Goal: Information Seeking & Learning: Learn about a topic

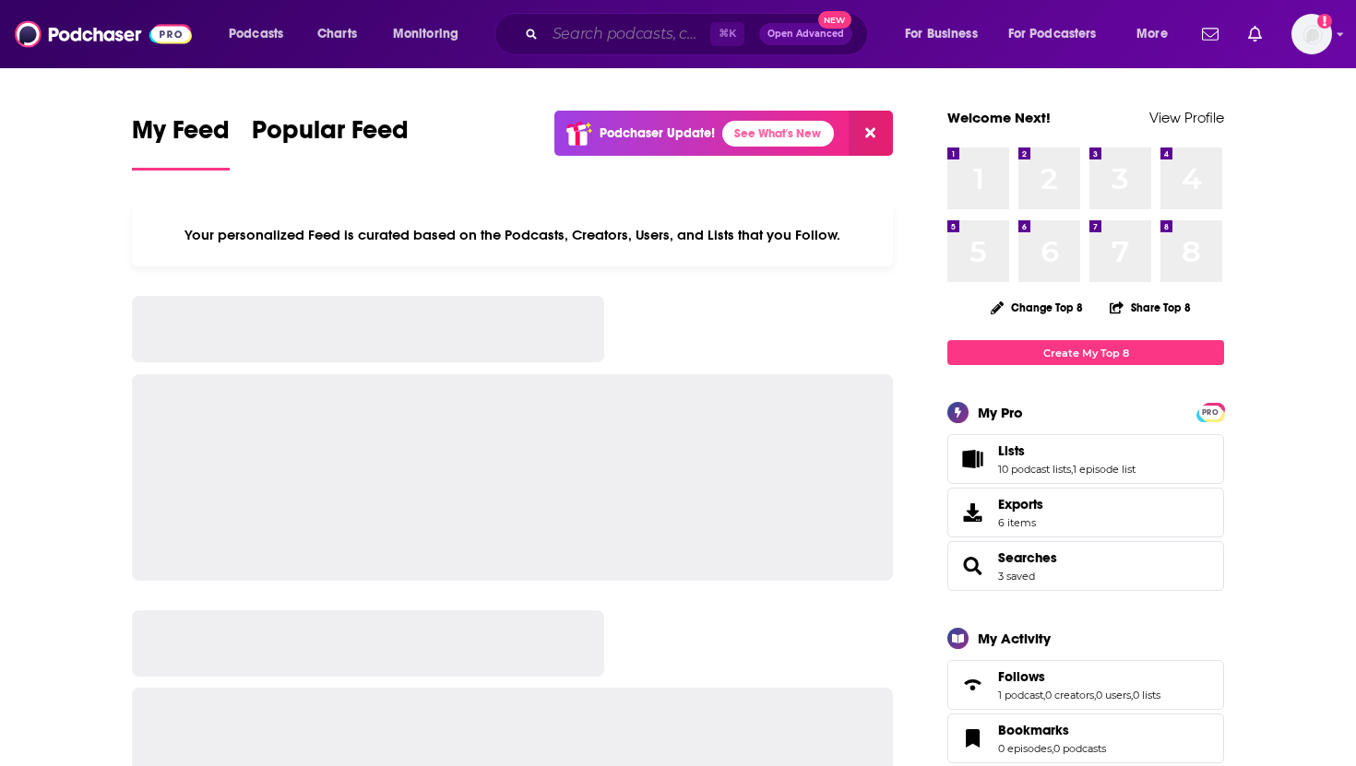
click at [566, 41] on input "Search podcasts, credits, & more..." at bounding box center [627, 34] width 165 height 30
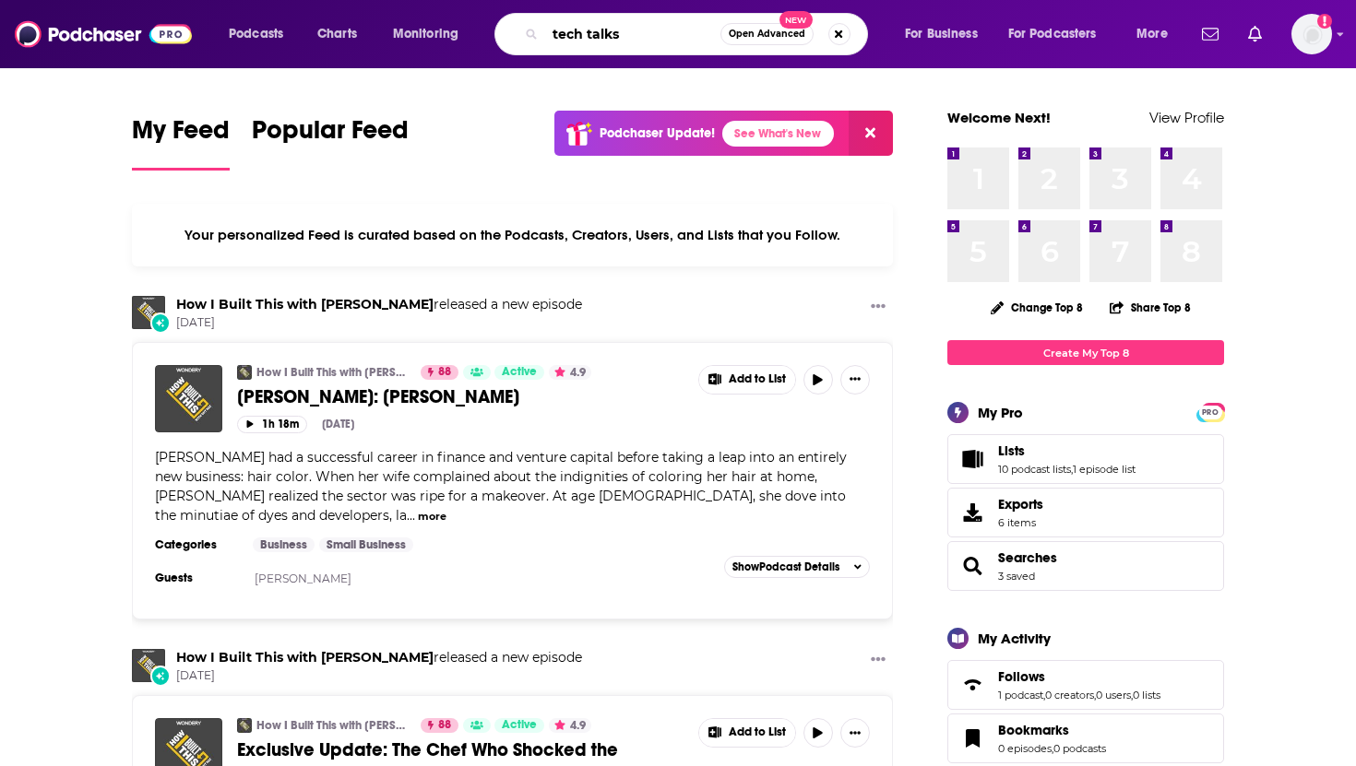
type input "tech talks"
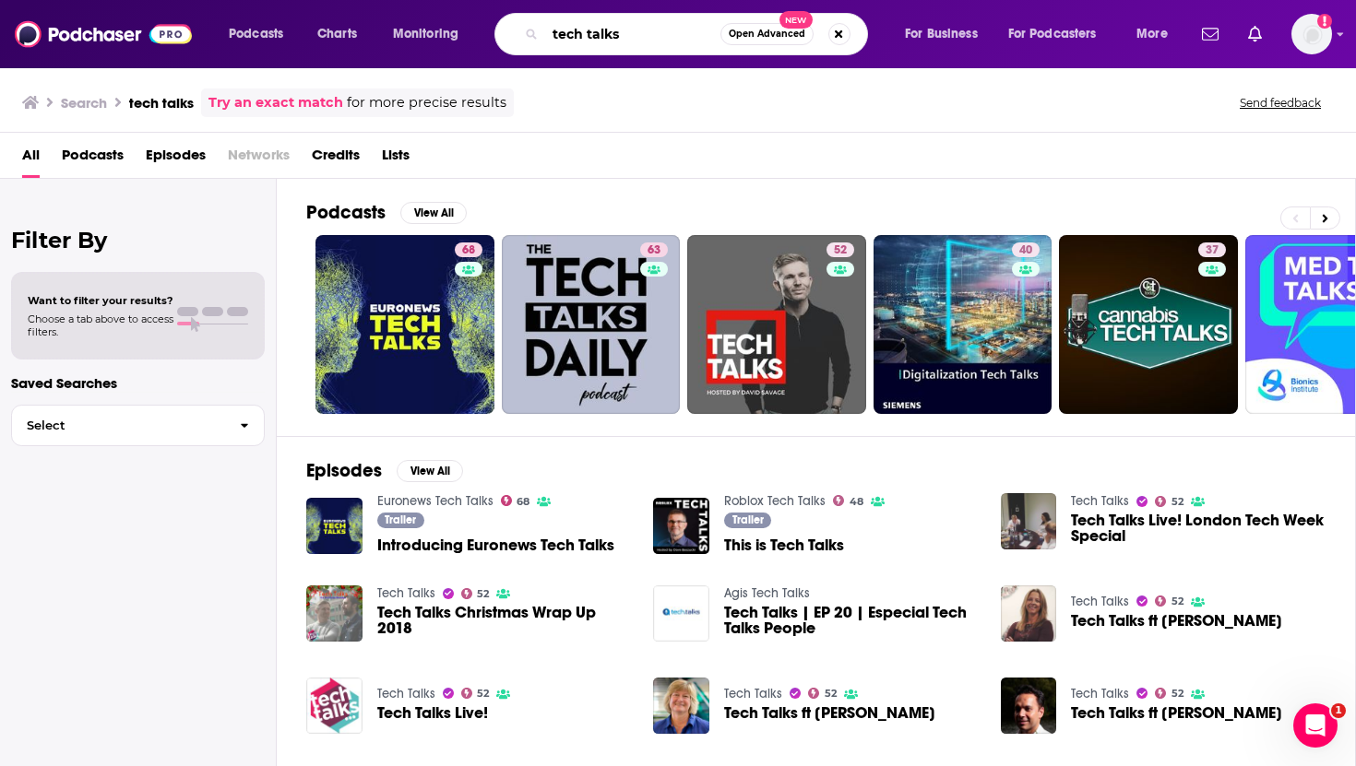
drag, startPoint x: 627, startPoint y: 36, endPoint x: 503, endPoint y: 36, distance: 124.5
click at [504, 36] on div "tech talks Open Advanced New" at bounding box center [680, 34] width 373 height 42
paste input "OPEN Tech Talks: Technology worth Talking"
type input "OPEN Tech Talks: Technology worth Talking"
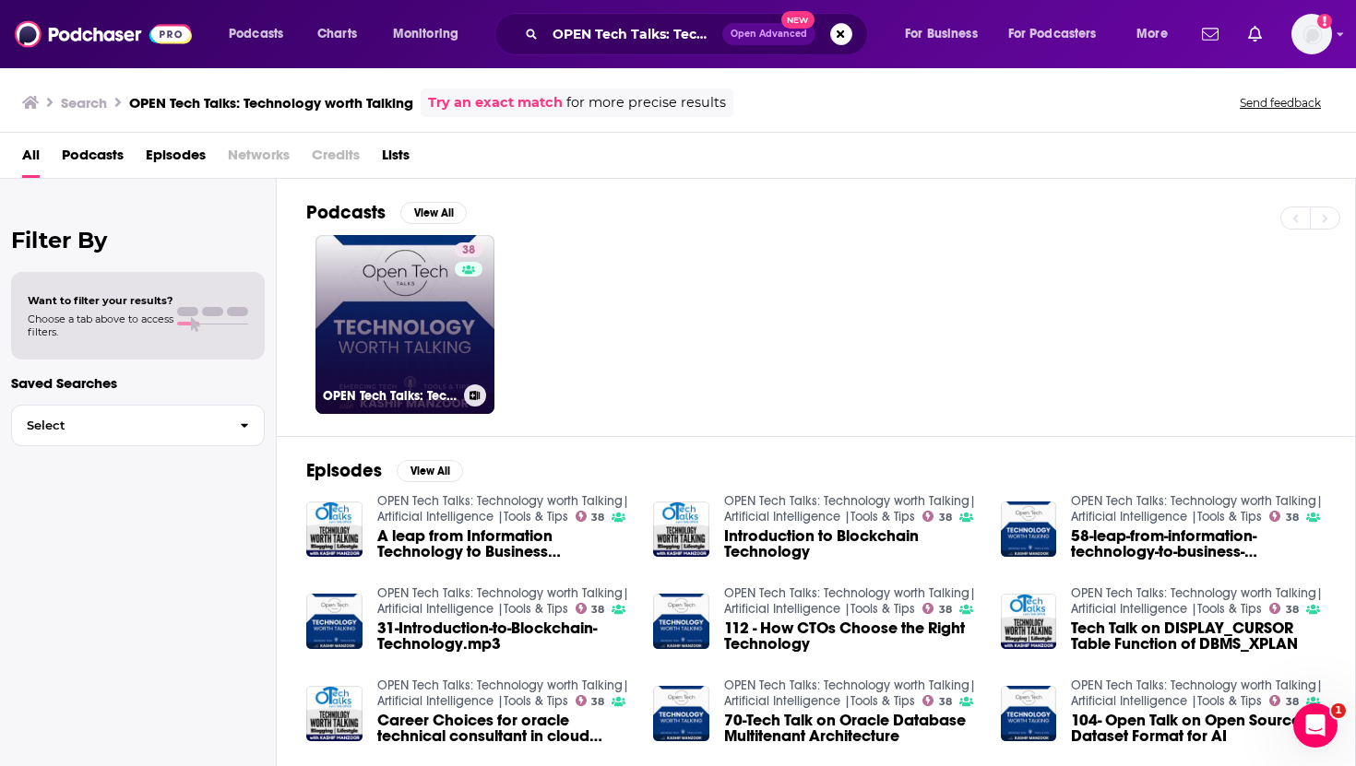
click at [417, 345] on link "38 OPEN Tech Talks: Technology worth Talking| Artificial Intelligence |Tools & …" at bounding box center [404, 324] width 179 height 179
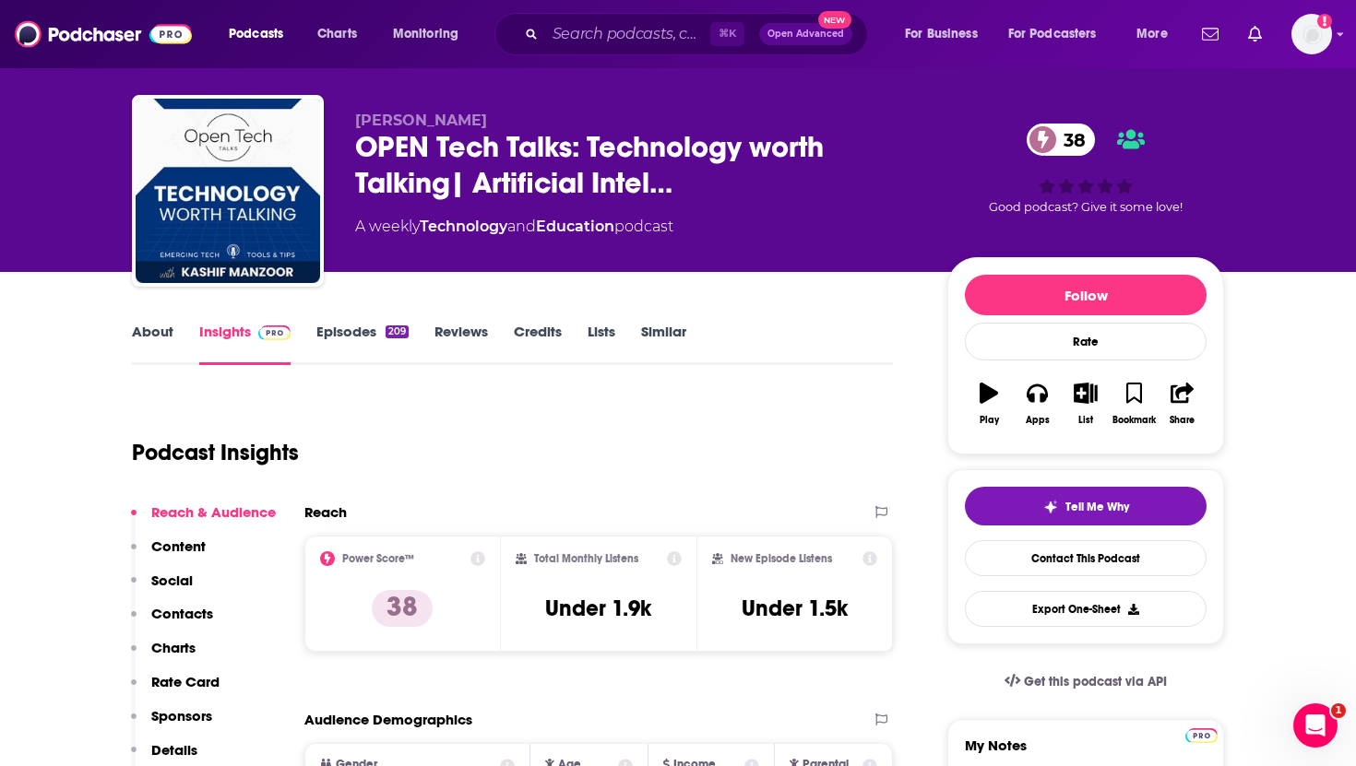
scroll to position [36, 0]
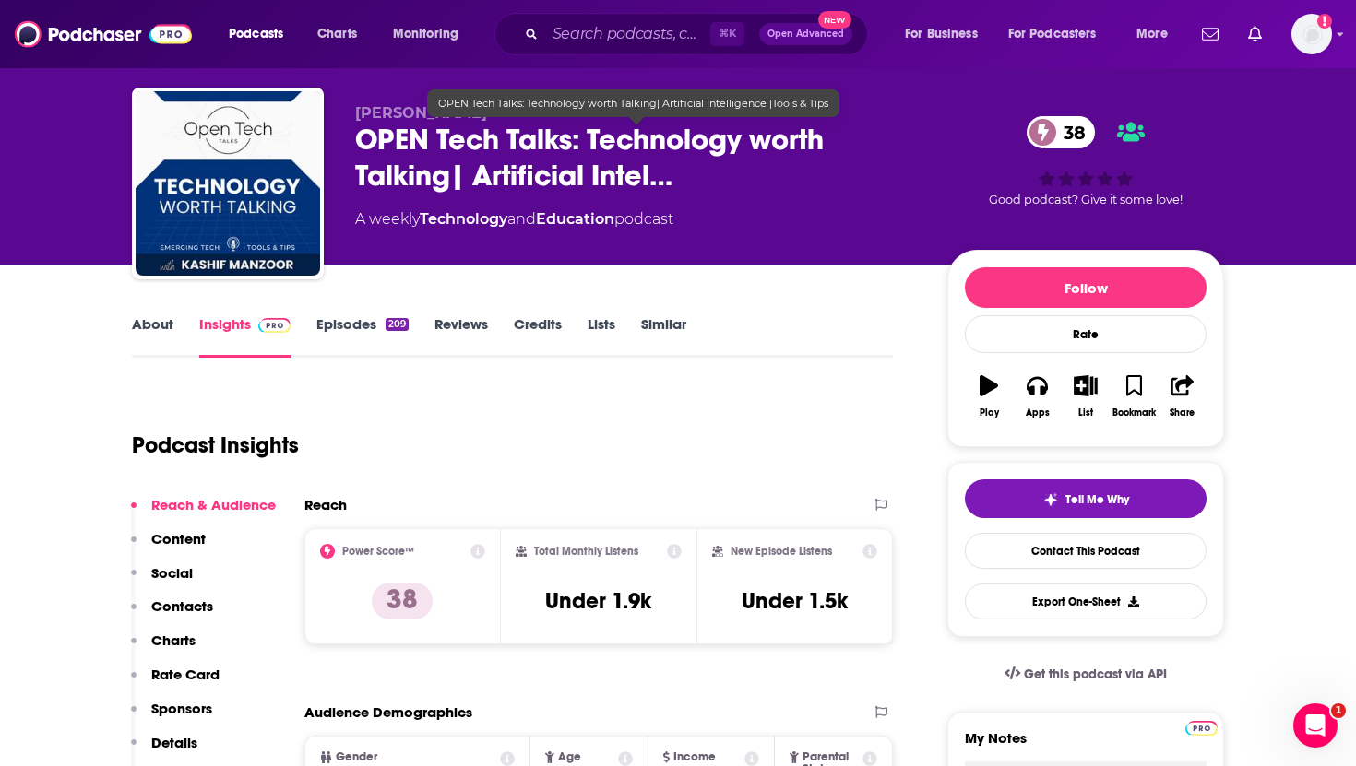
click at [449, 172] on span "OPEN Tech Talks: Technology worth Talking| Artificial Intel…" at bounding box center [636, 158] width 563 height 72
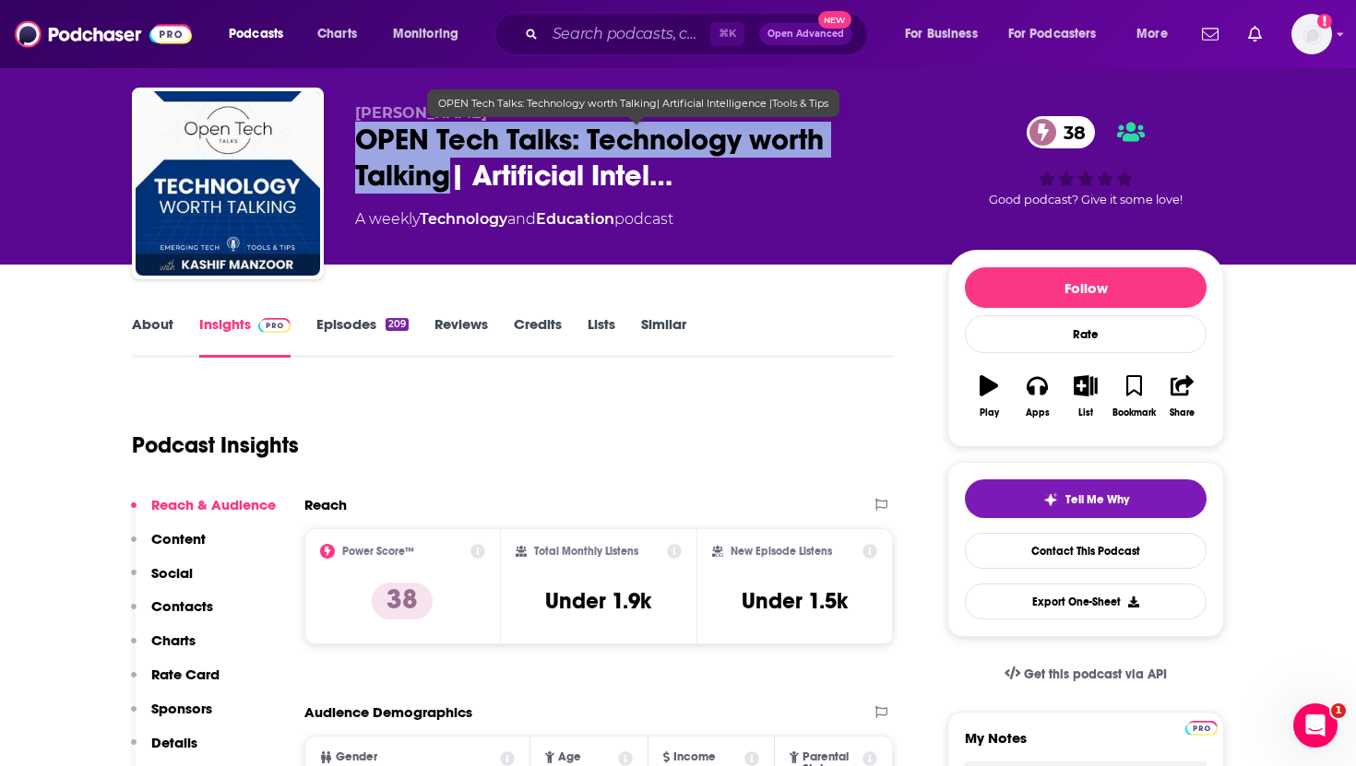
drag, startPoint x: 357, startPoint y: 144, endPoint x: 445, endPoint y: 177, distance: 94.5
click at [445, 177] on span "OPEN Tech Talks: Technology worth Talking| Artificial Intel…" at bounding box center [636, 158] width 563 height 72
copy h2 "OPEN Tech Talks: Technology worth Talking"
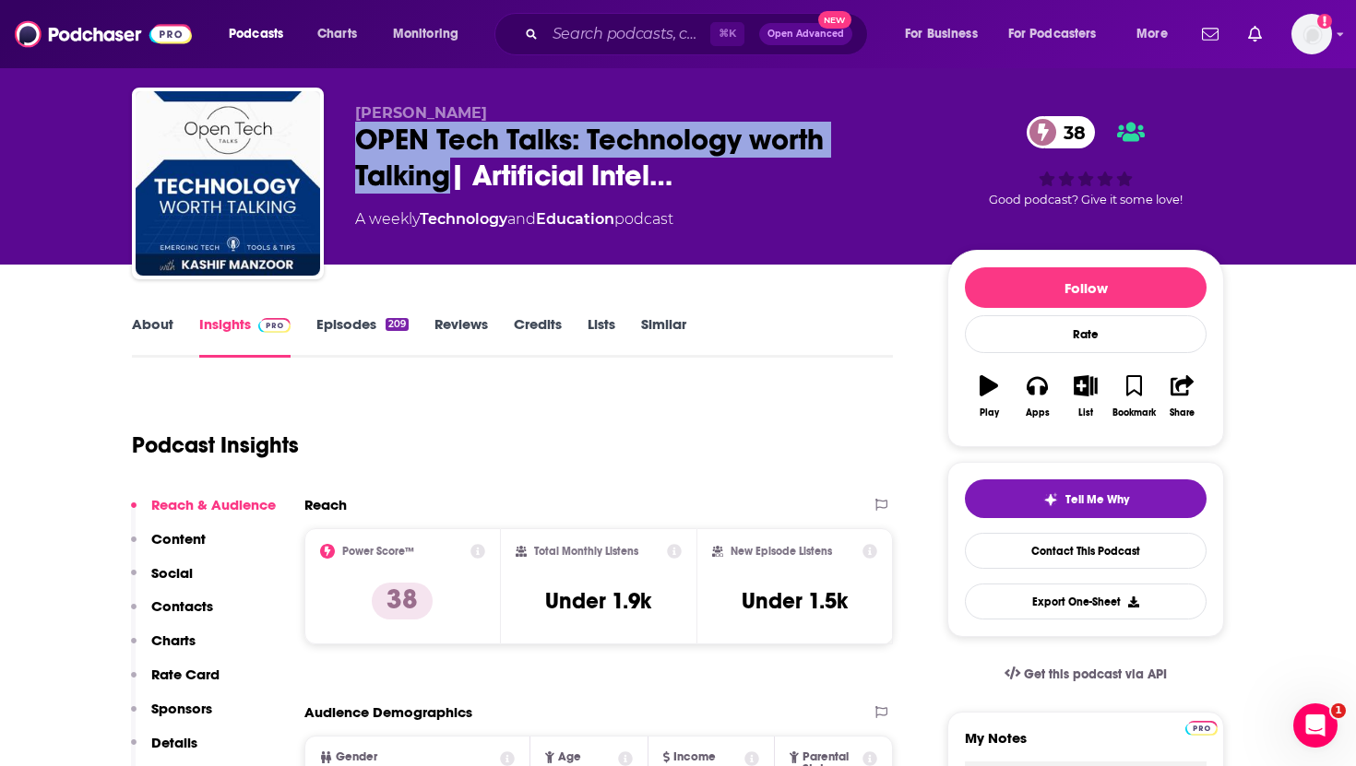
scroll to position [0, 0]
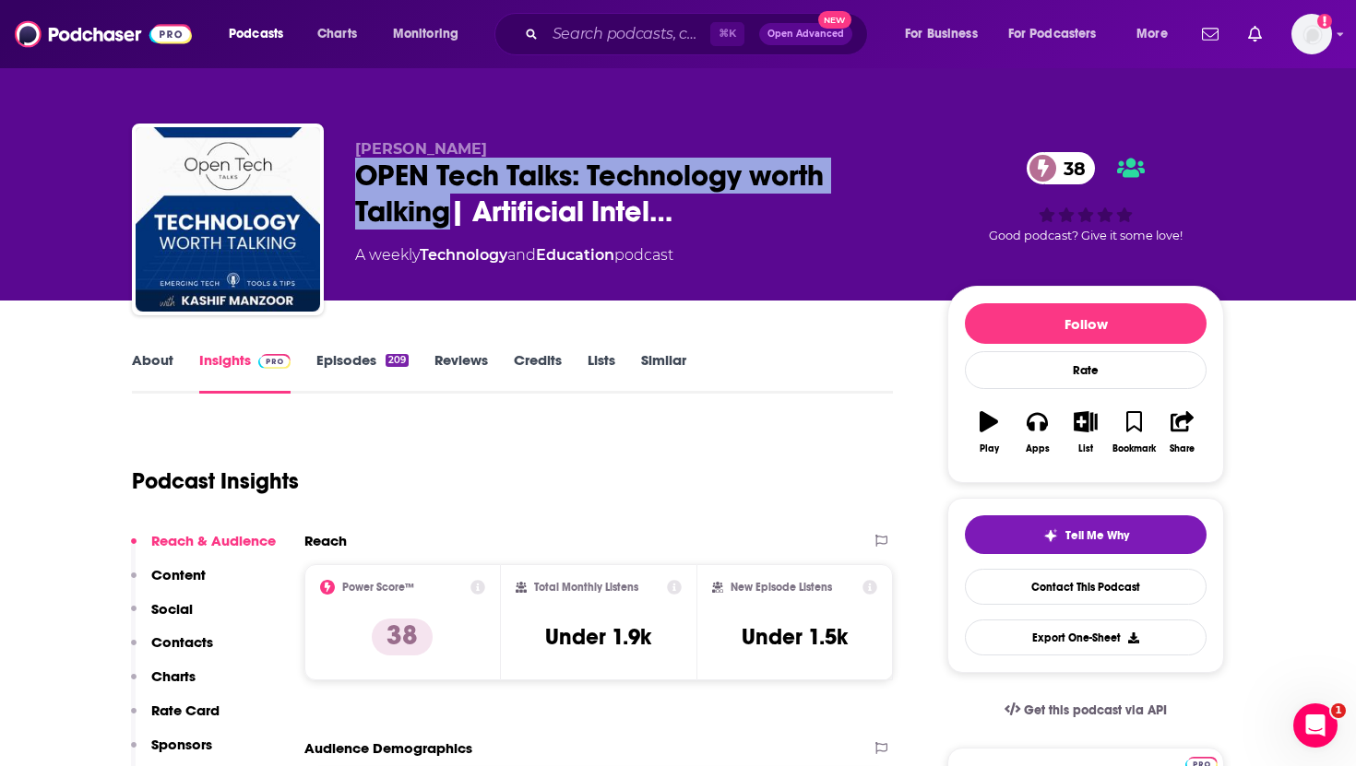
click at [596, 384] on link "Lists" at bounding box center [601, 372] width 28 height 42
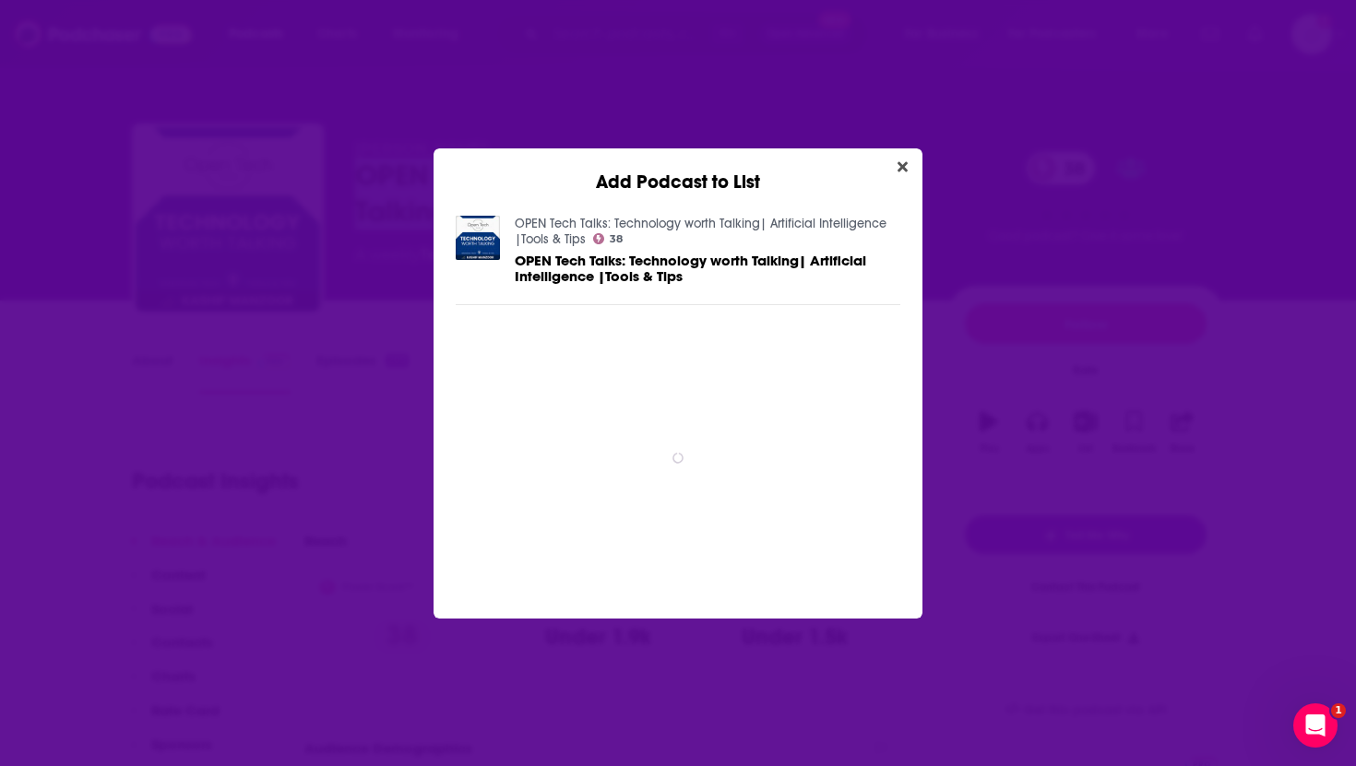
click at [767, 285] on span "OPEN Tech Talks: Technology worth Talking| Artificial Intelligence |Tools & Tips" at bounding box center [690, 268] width 351 height 33
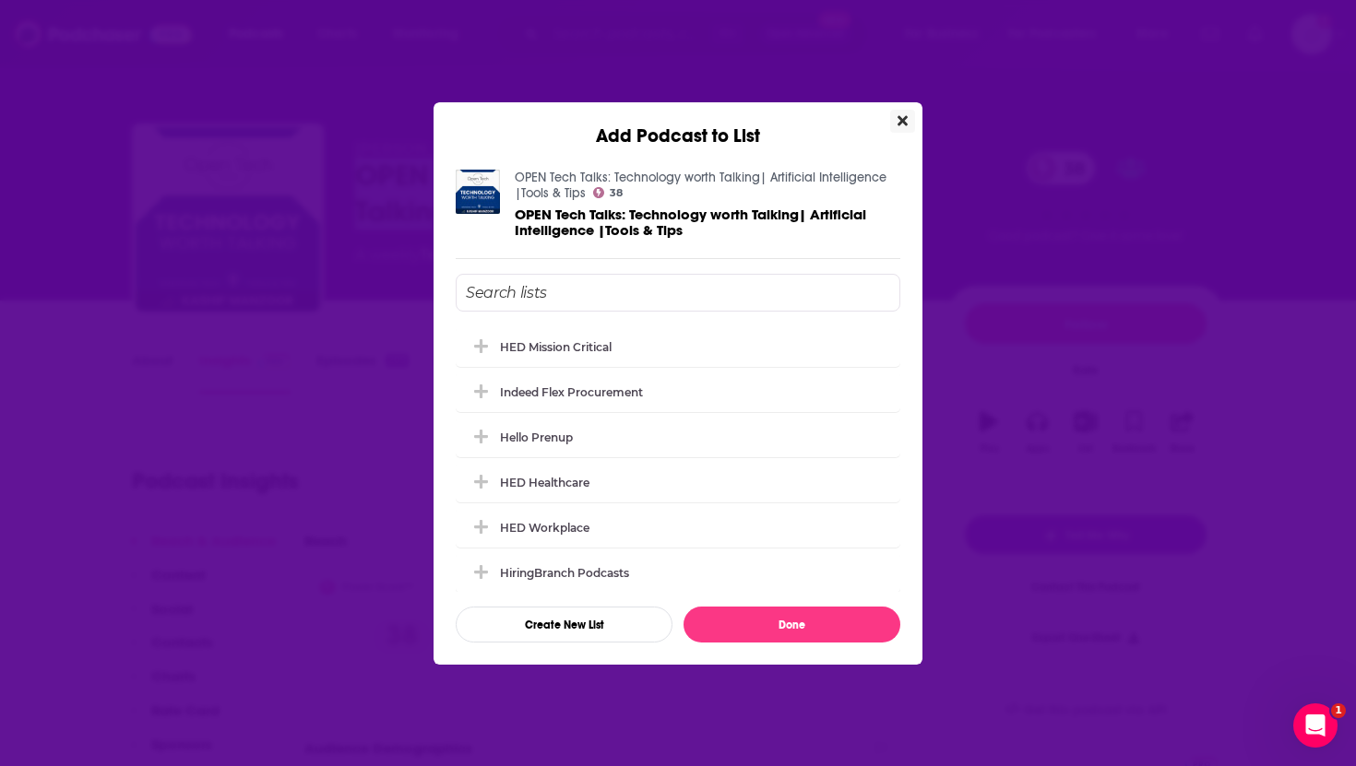
click at [899, 118] on icon "Close" at bounding box center [902, 120] width 10 height 10
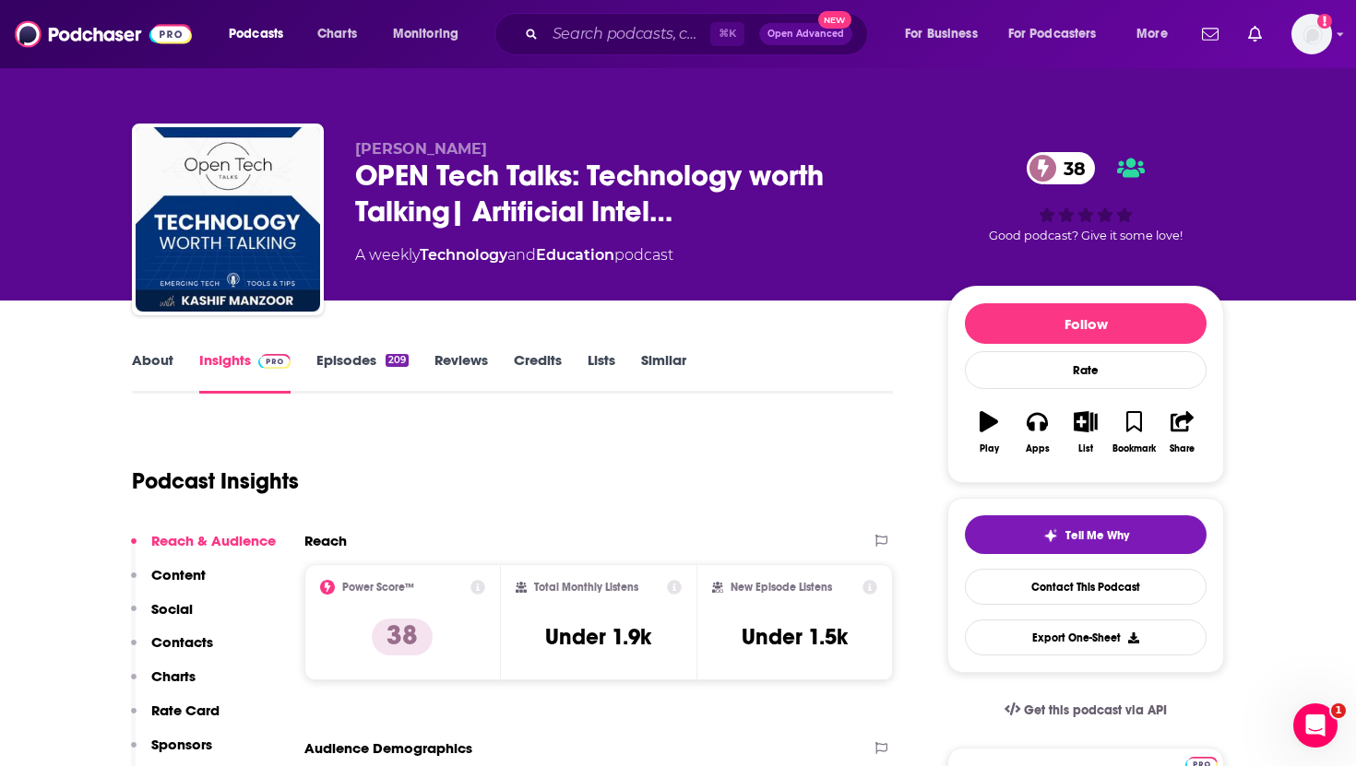
click at [840, 390] on div "About Insights Episodes 209 Reviews Credits Lists Similar" at bounding box center [512, 371] width 761 height 45
